Goal: Task Accomplishment & Management: Use online tool/utility

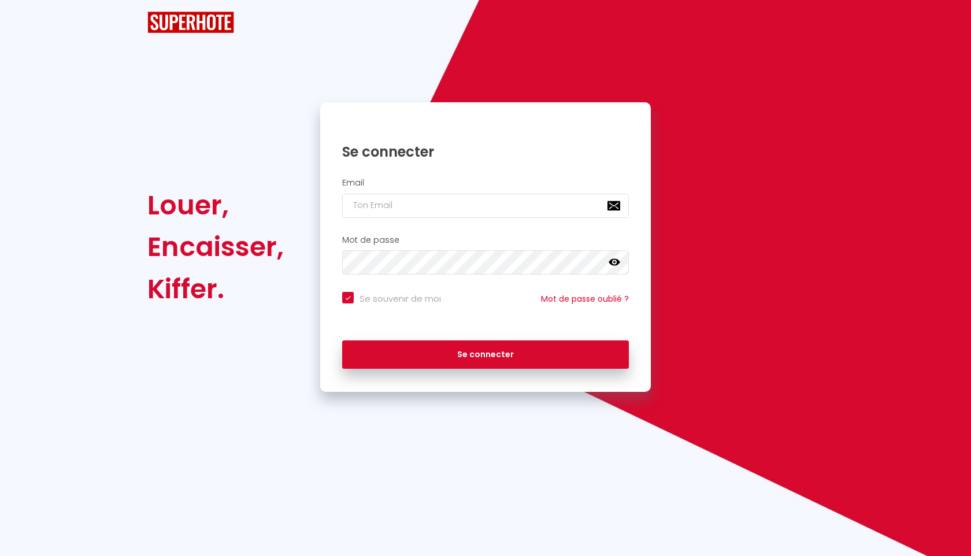
checkbox input "true"
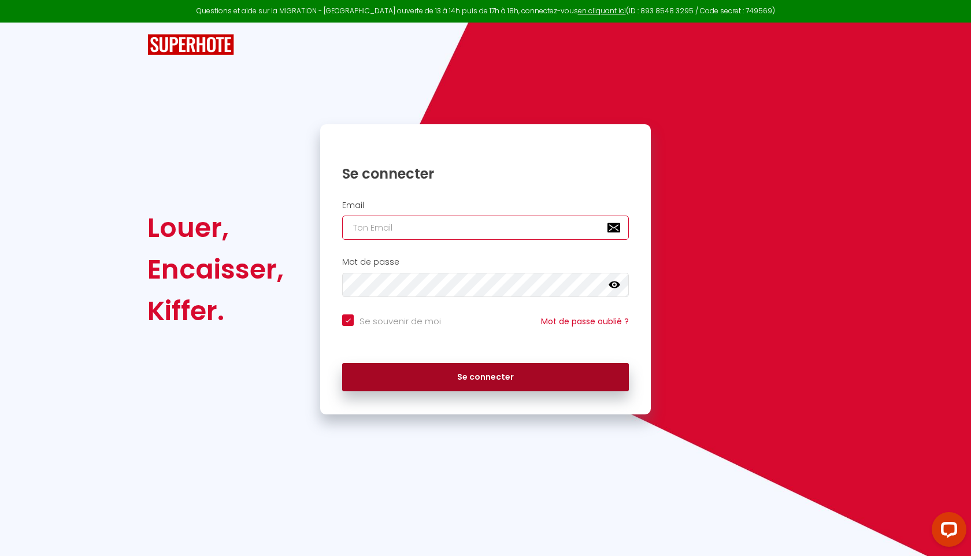
type input "[EMAIL_ADDRESS][DOMAIN_NAME]"
click at [414, 375] on button "Se connecter" at bounding box center [485, 377] width 287 height 29
checkbox input "true"
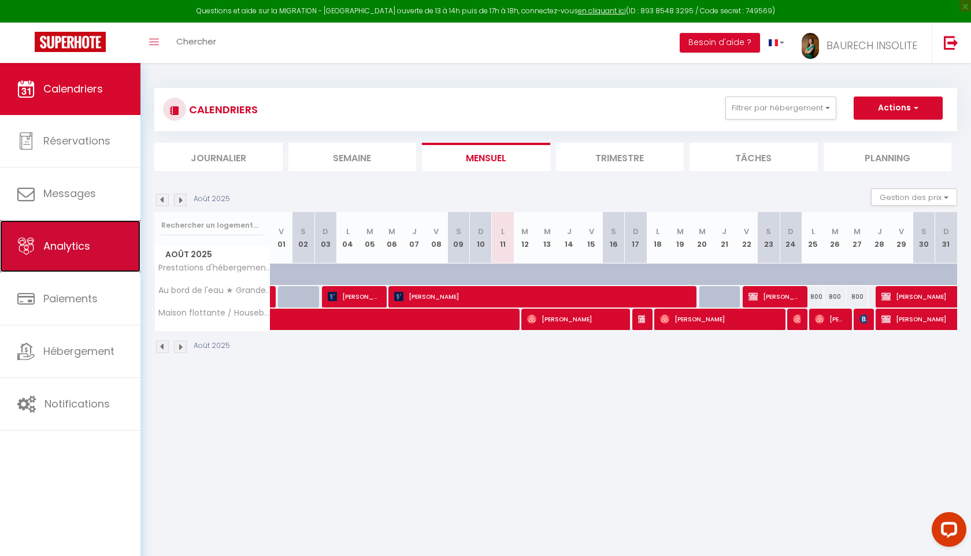
click at [92, 256] on link "Analytics" at bounding box center [70, 246] width 140 height 52
select select "2025"
select select "8"
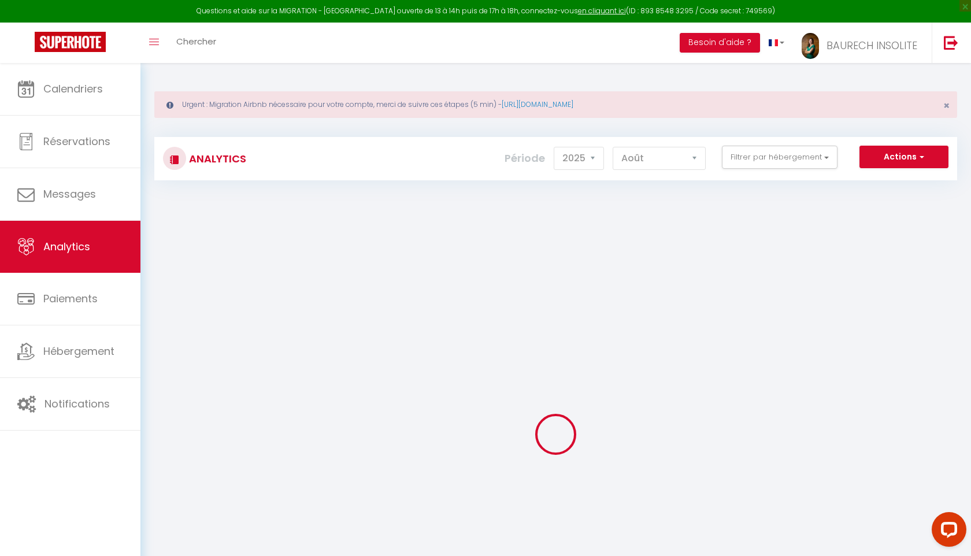
checkbox input "false"
checkbox Insolite "false"
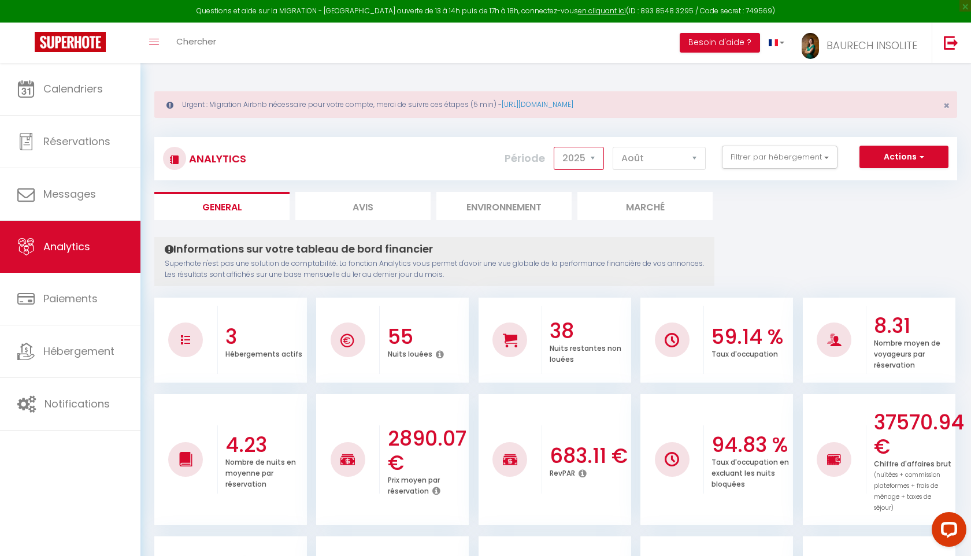
click at [593, 162] on select "2014 2015 2016 2017 2018 2019 2020 2021 2022 2023 2024 2025 2026 2027" at bounding box center [579, 158] width 50 height 23
click at [765, 160] on button "Filtrer par hébergement" at bounding box center [780, 157] width 116 height 23
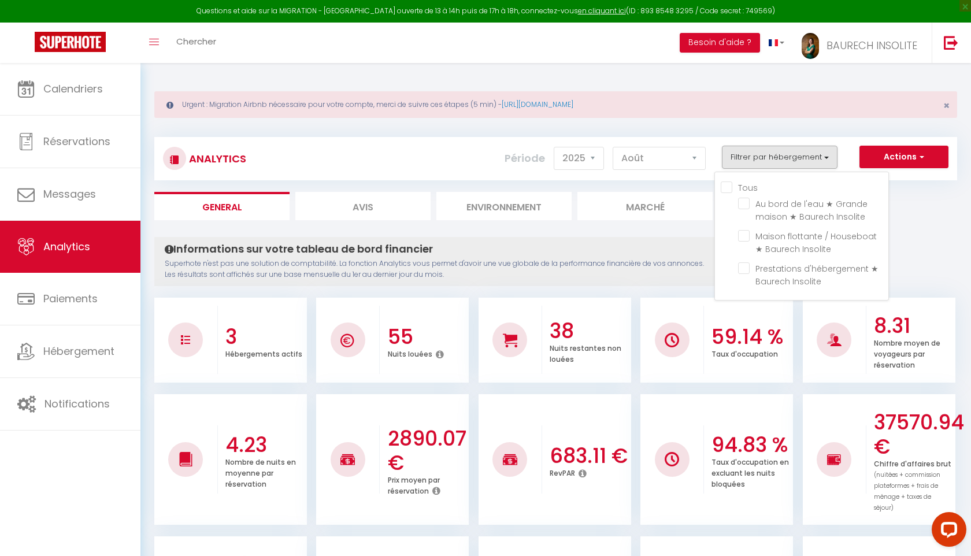
click at [748, 186] on input "Tous" at bounding box center [805, 187] width 168 height 12
checkbox input "true"
checkbox Insolite "true"
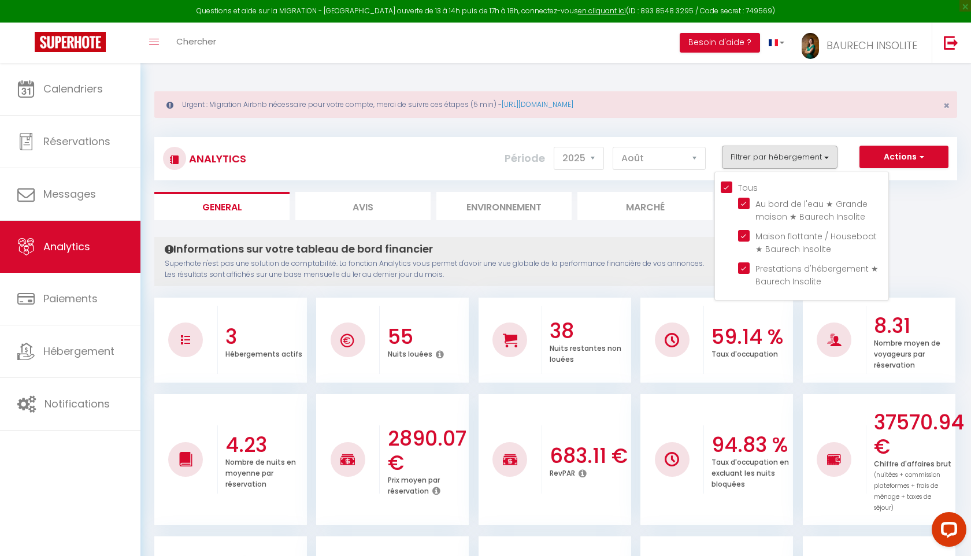
click at [595, 265] on p "Superhote n'est pas une solution de comptabilité. La fonction Analytics vous pe…" at bounding box center [434, 269] width 539 height 22
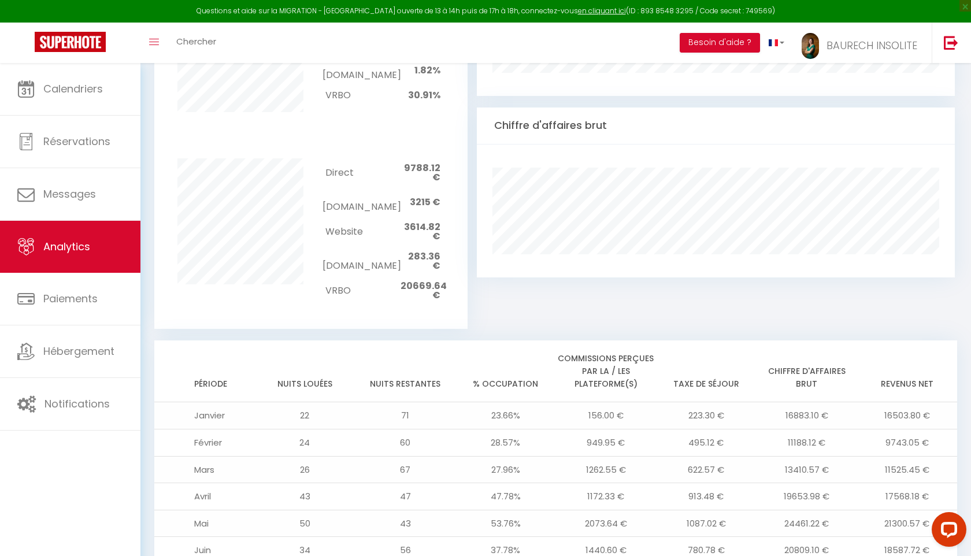
scroll to position [716, 0]
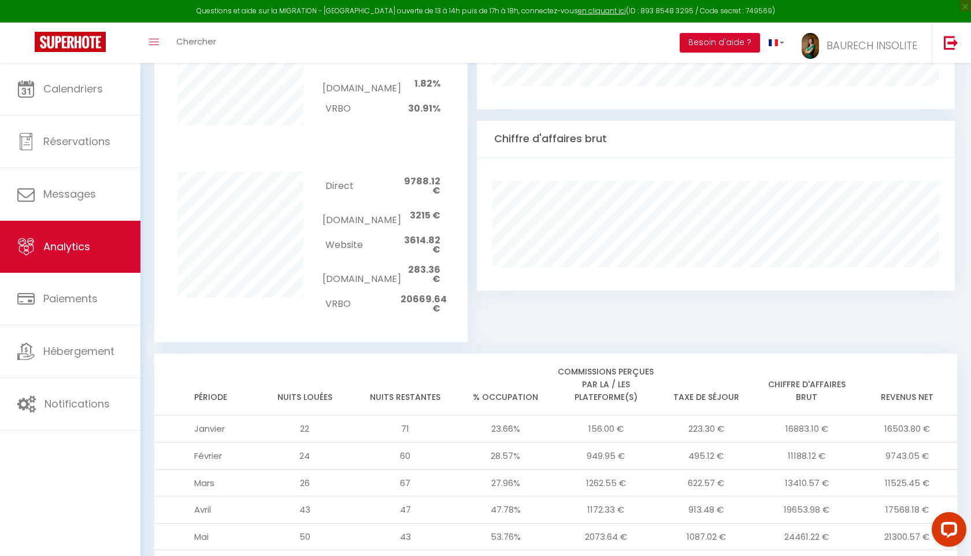
click at [417, 292] on span "20669.64 €" at bounding box center [424, 303] width 46 height 23
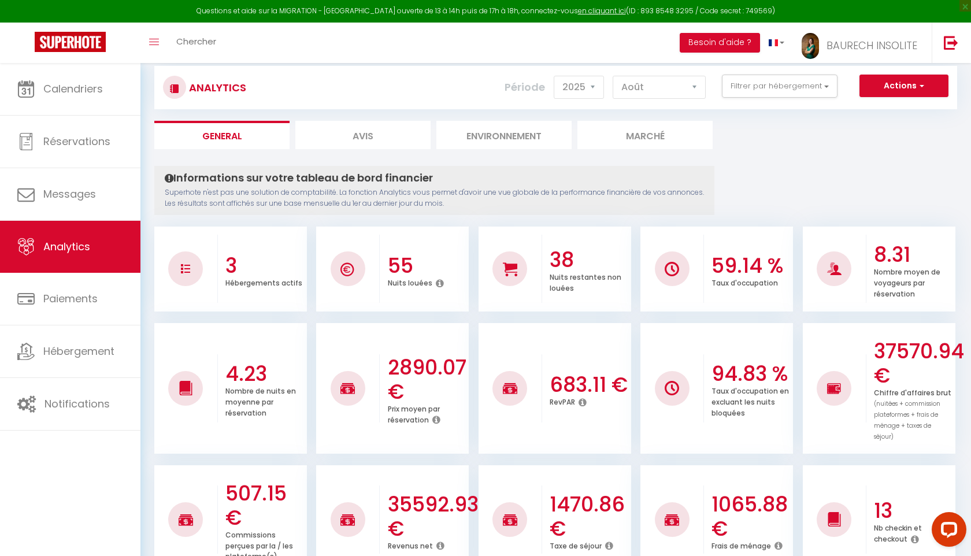
scroll to position [0, 0]
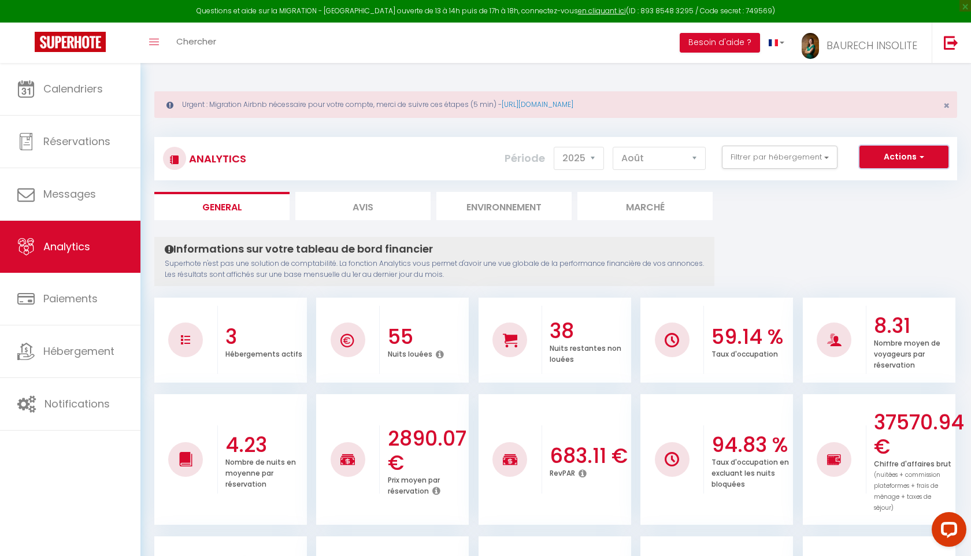
click at [923, 162] on span "button" at bounding box center [920, 157] width 7 height 12
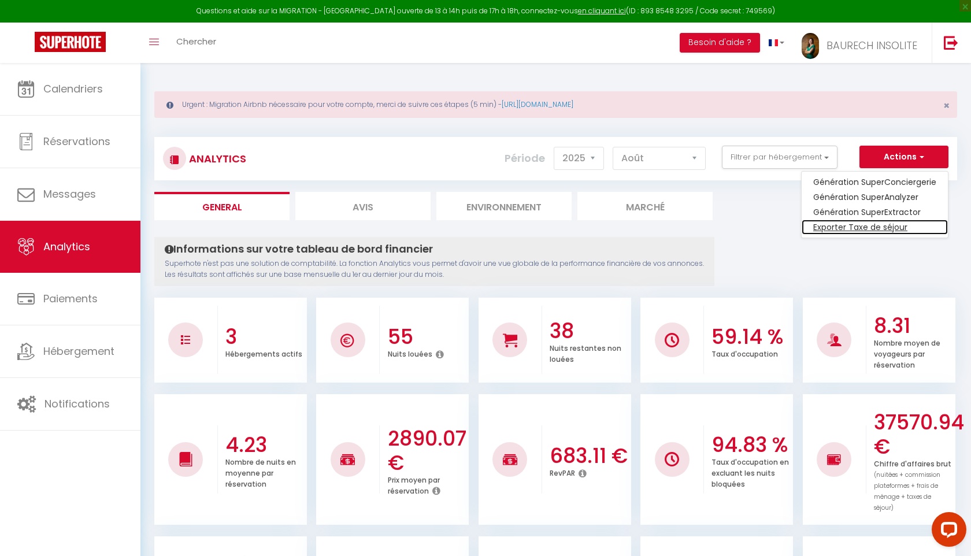
click at [893, 229] on link "Exporter Taxe de séjour" at bounding box center [875, 227] width 146 height 15
select select "08"
select select "2025"
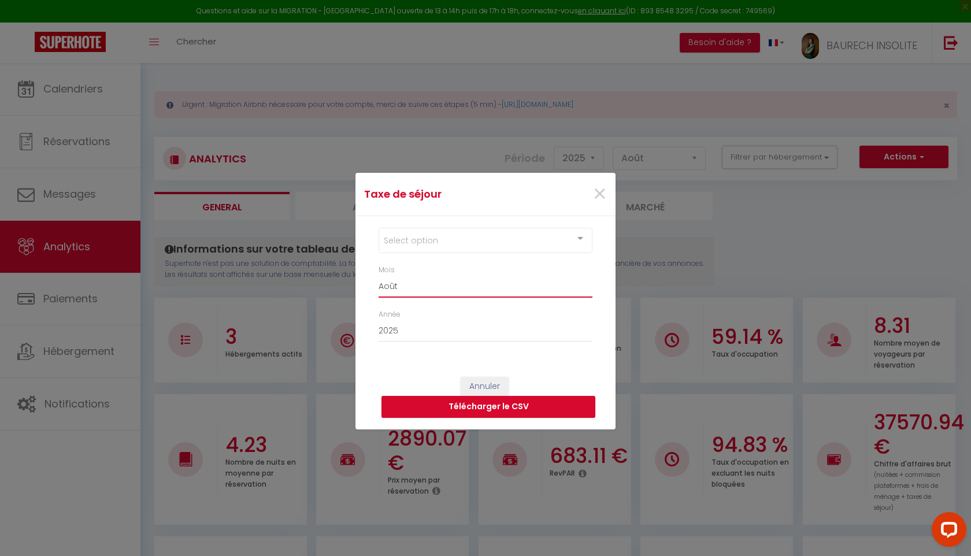
click at [484, 282] on select "[PERSON_NAME] Mars [PERSON_NAME] Juin Juillet Août Septembre Octobre Novembre D…" at bounding box center [486, 287] width 214 height 22
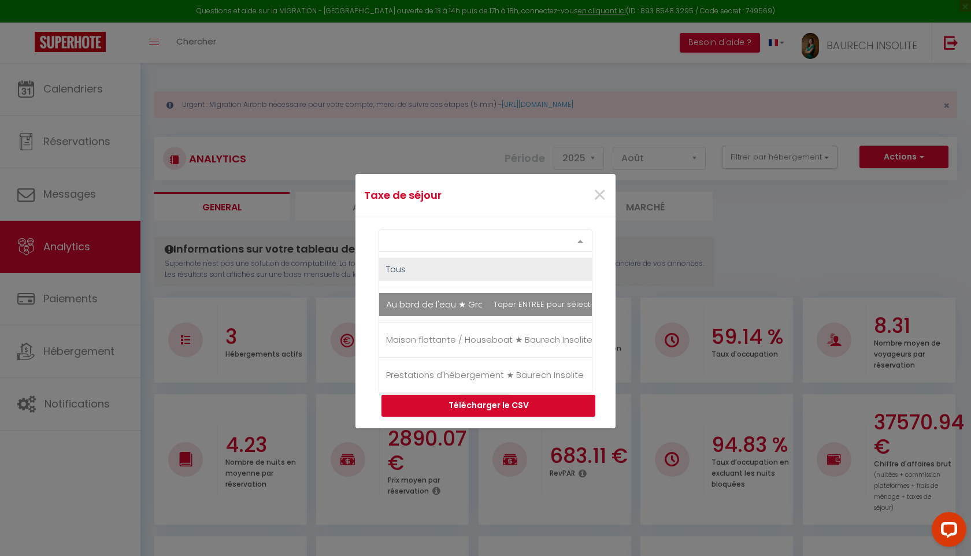
click at [410, 239] on div "Select option" at bounding box center [486, 240] width 214 height 23
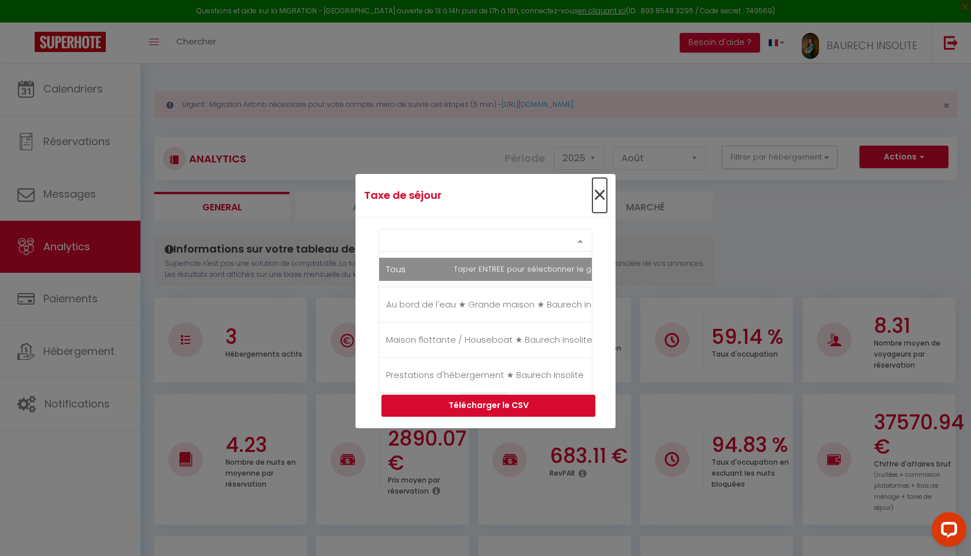
click at [599, 191] on span "×" at bounding box center [600, 195] width 14 height 35
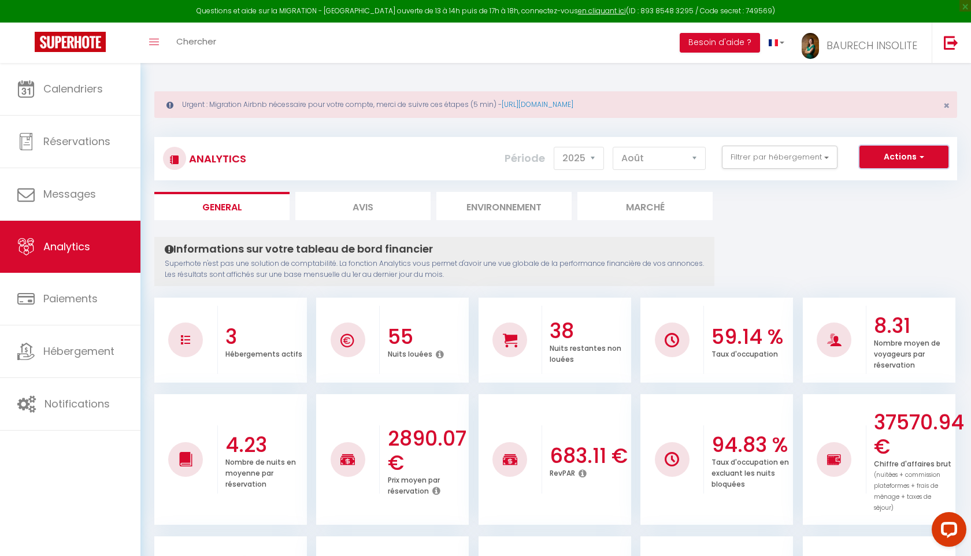
click at [920, 156] on span "button" at bounding box center [920, 157] width 7 height 12
click at [883, 213] on link "Génération SuperExtractor" at bounding box center [875, 212] width 146 height 15
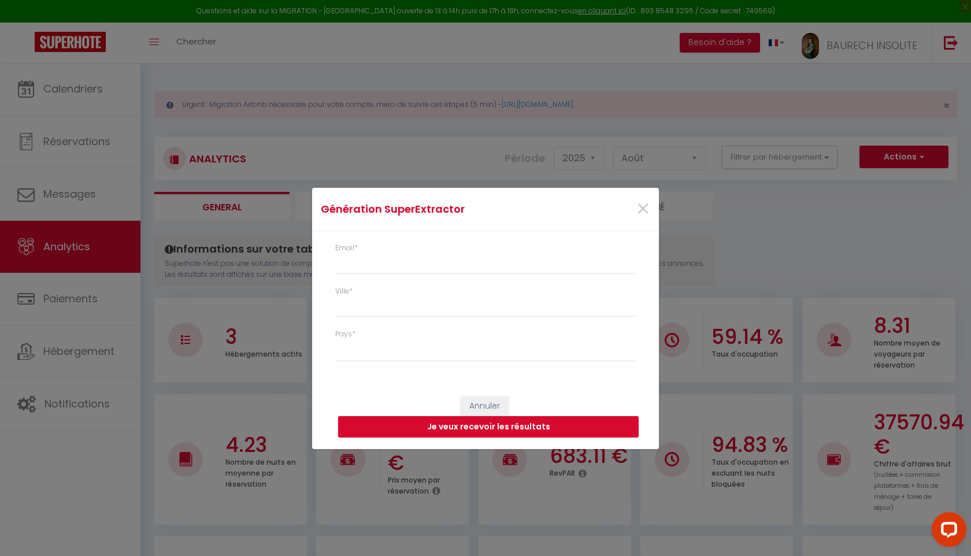
type input "[EMAIL_ADDRESS][DOMAIN_NAME]"
select select
click at [447, 309] on input "Ville *" at bounding box center [485, 307] width 301 height 21
click at [640, 214] on span "×" at bounding box center [643, 209] width 14 height 35
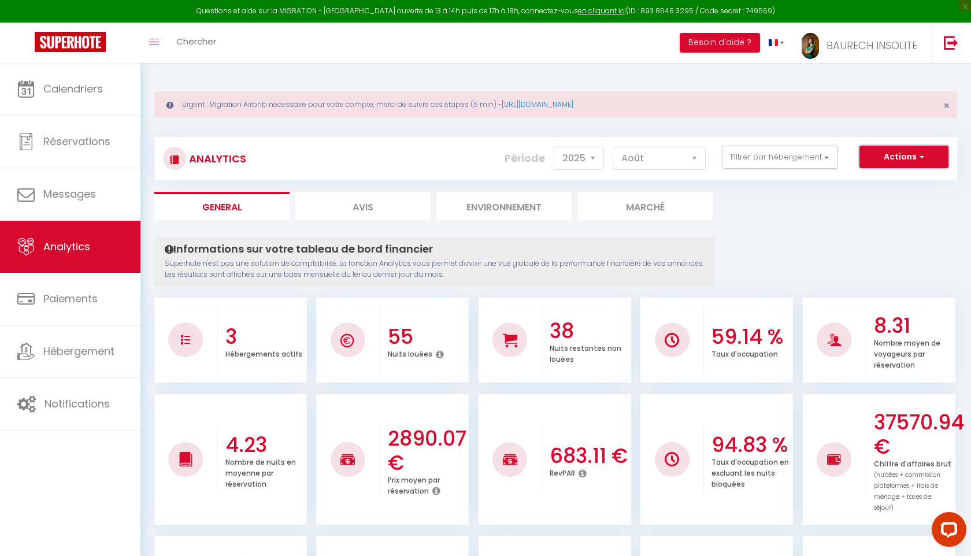
click at [924, 157] on button "Actions" at bounding box center [904, 157] width 89 height 23
click at [895, 183] on link "Génération SuperConciergerie" at bounding box center [875, 182] width 146 height 15
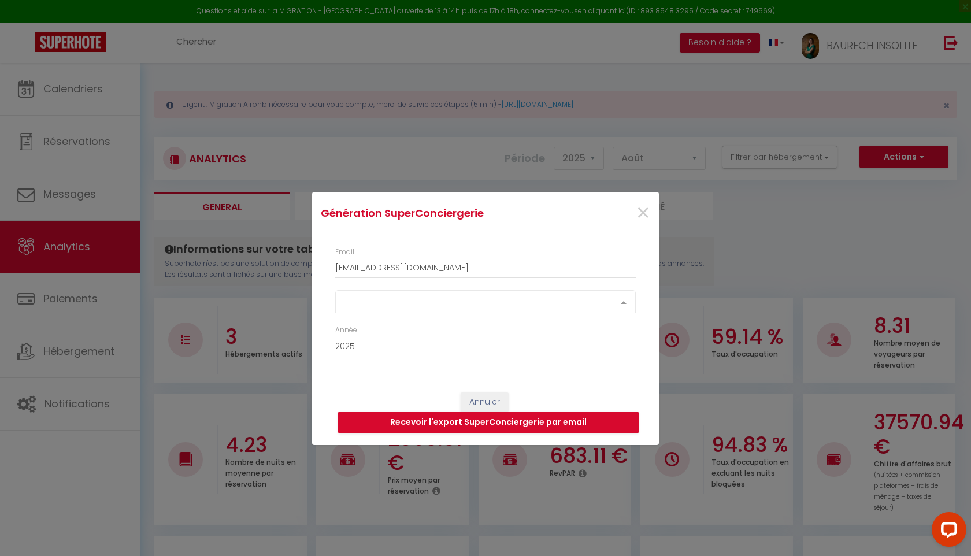
click at [517, 298] on div "Select option" at bounding box center [485, 301] width 301 height 23
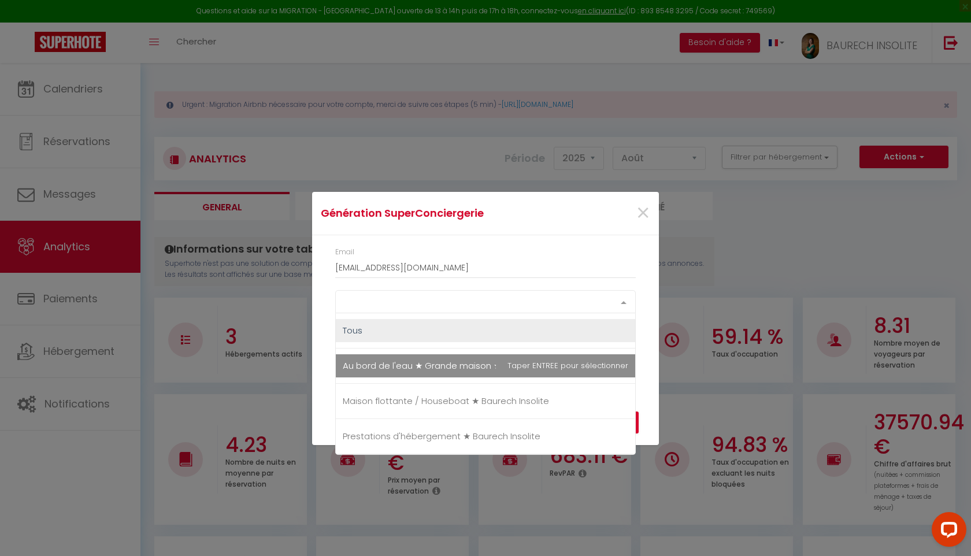
click at [475, 360] on span "Au bord de l'eau ★ Grande maison ★ Baurech Insolite" at bounding box center [457, 366] width 228 height 12
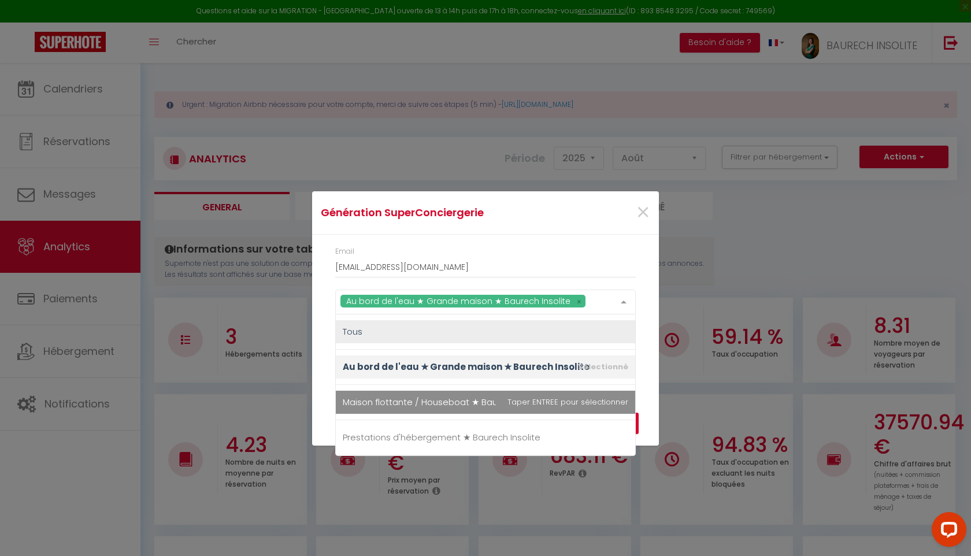
click at [467, 407] on span "Maison flottante / Houseboat ★ Baurech Insolite" at bounding box center [446, 402] width 206 height 12
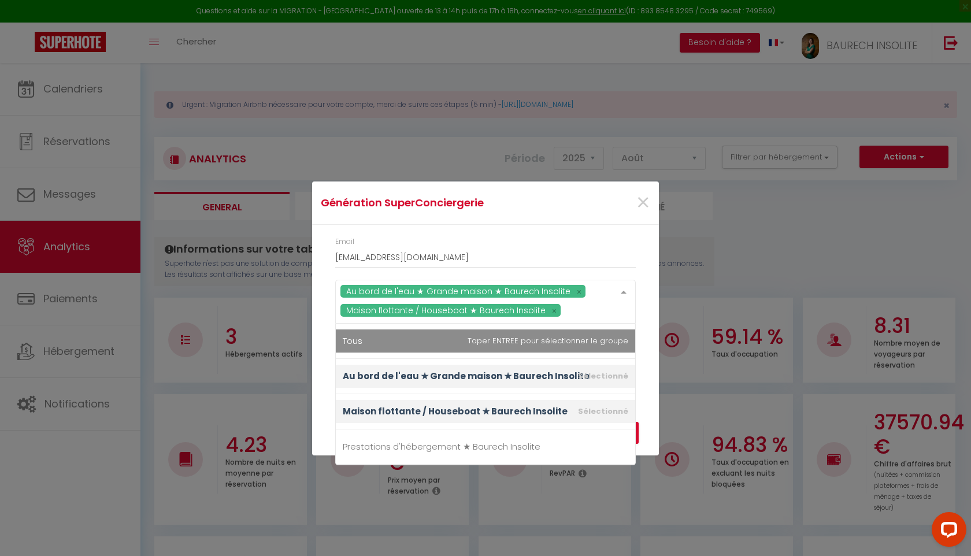
click at [582, 245] on div "Email [EMAIL_ADDRESS][DOMAIN_NAME]" at bounding box center [485, 252] width 301 height 32
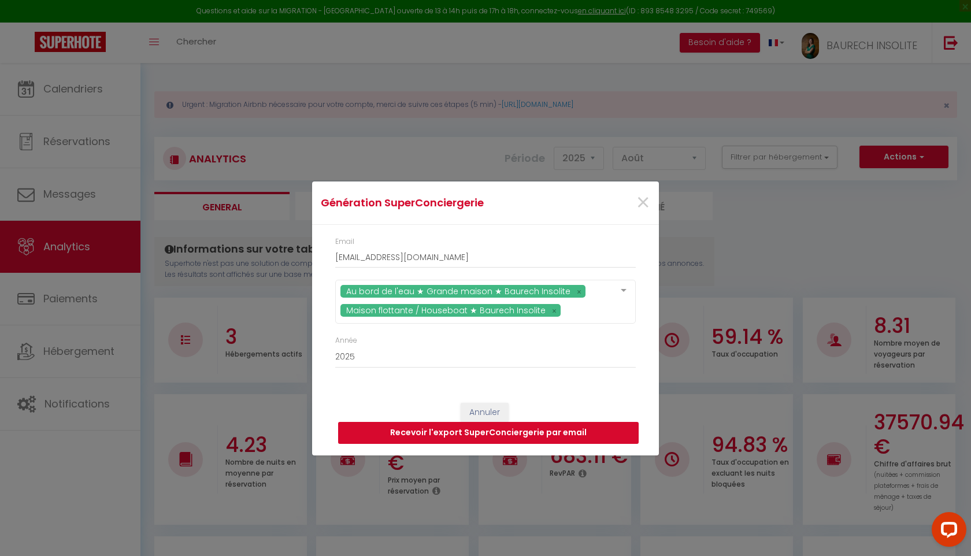
click at [484, 433] on button "Recevoir l'export SuperConciergerie par email" at bounding box center [488, 433] width 301 height 22
